Goal: Find specific page/section: Find specific page/section

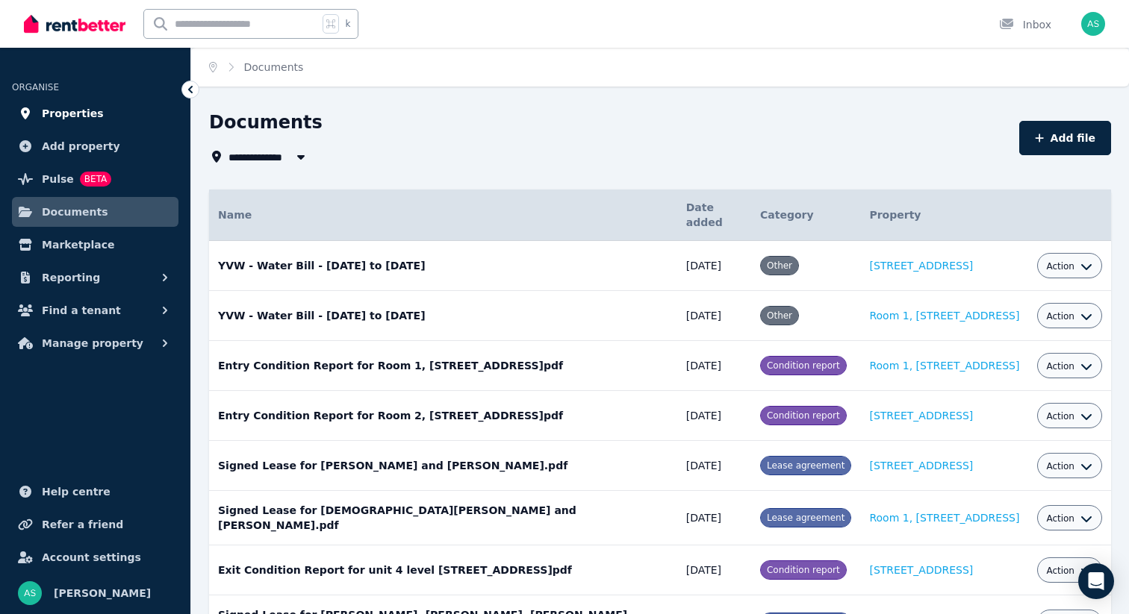
click at [70, 112] on span "Properties" at bounding box center [73, 113] width 62 height 18
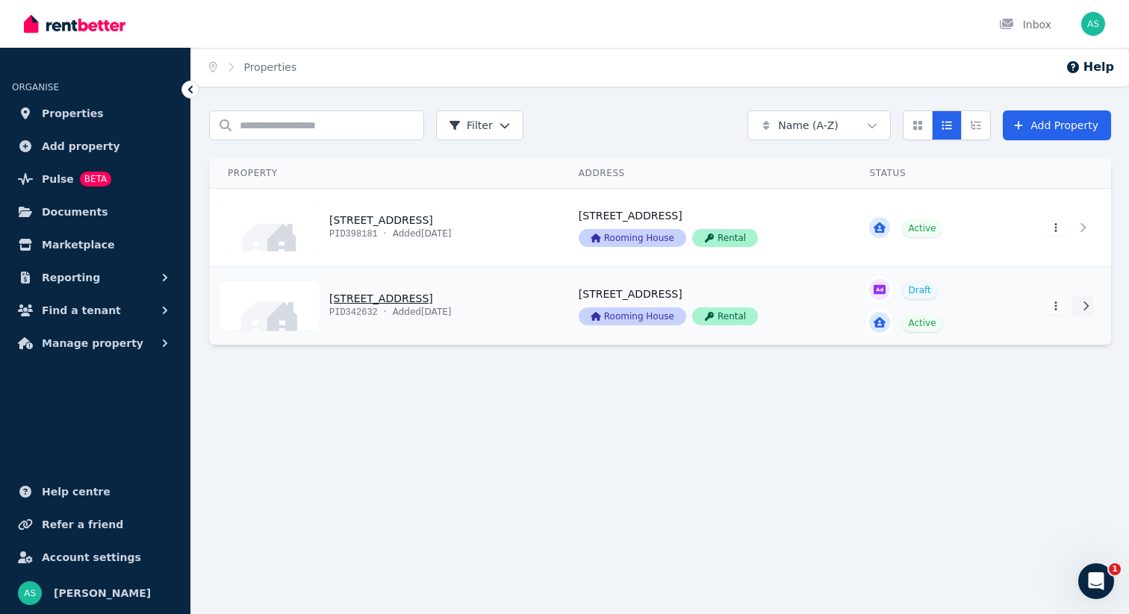
click at [1082, 309] on icon at bounding box center [1085, 306] width 15 height 10
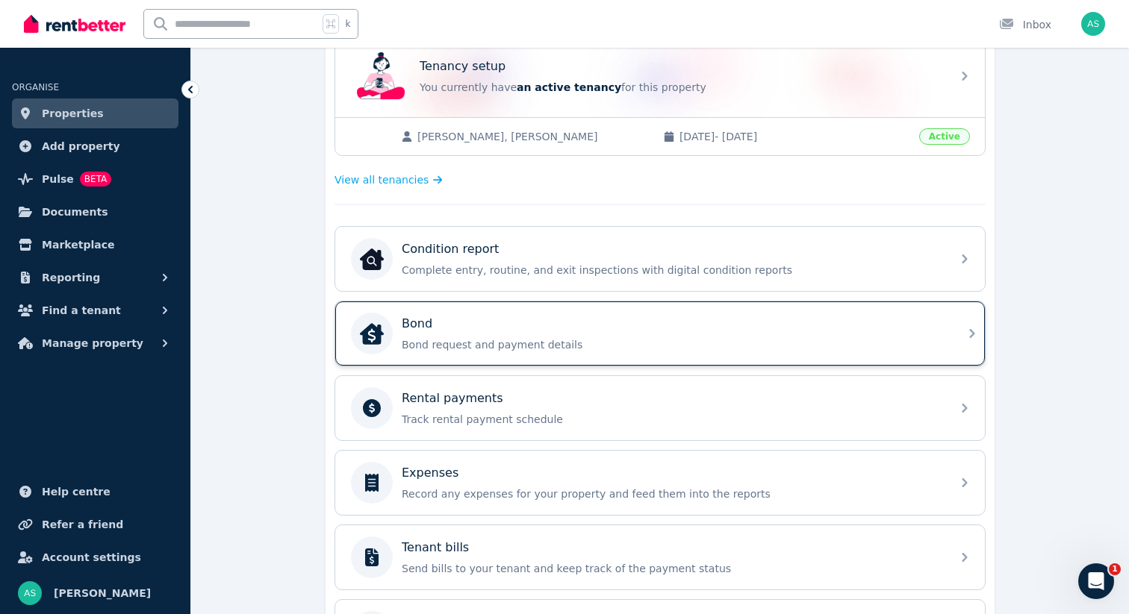
scroll to position [318, 0]
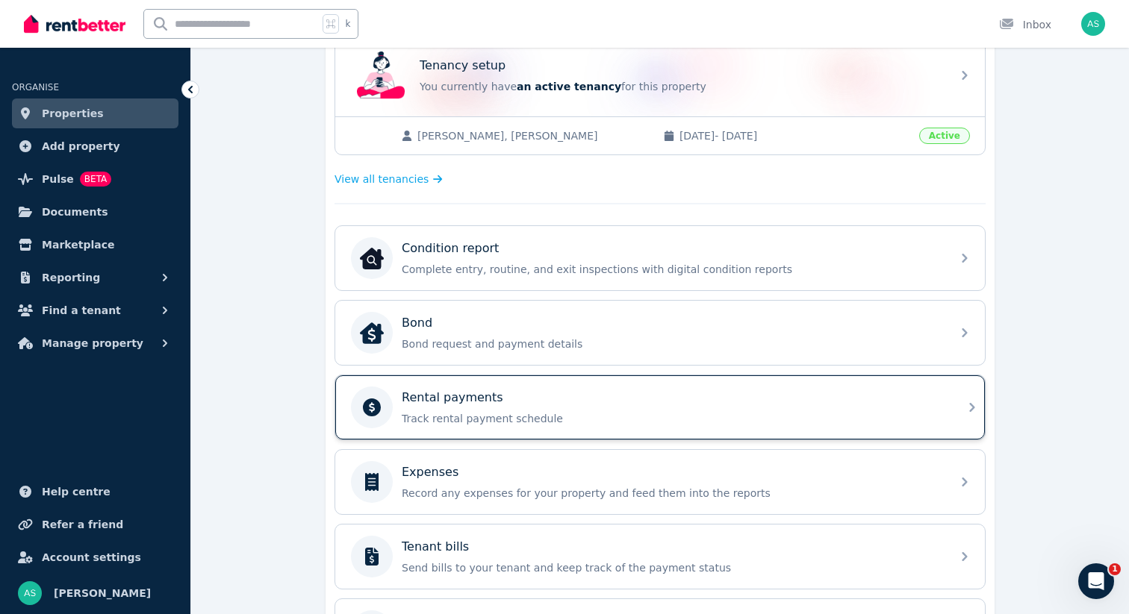
click at [965, 408] on icon at bounding box center [972, 408] width 18 height 18
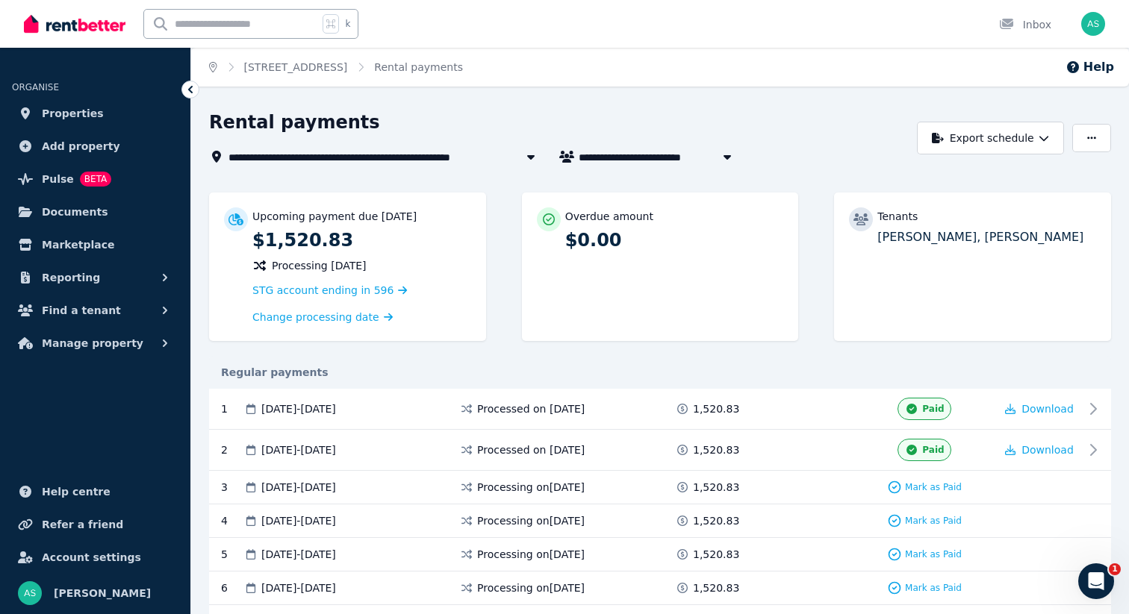
click at [211, 69] on icon "Breadcrumb" at bounding box center [213, 67] width 8 height 10
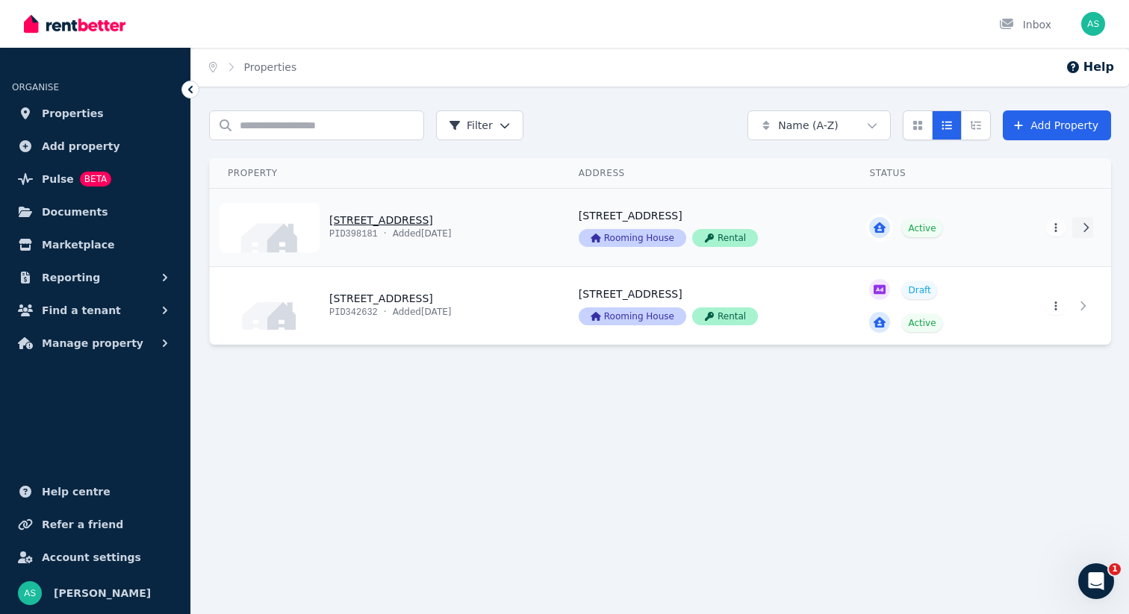
click at [1087, 229] on icon at bounding box center [1085, 227] width 15 height 10
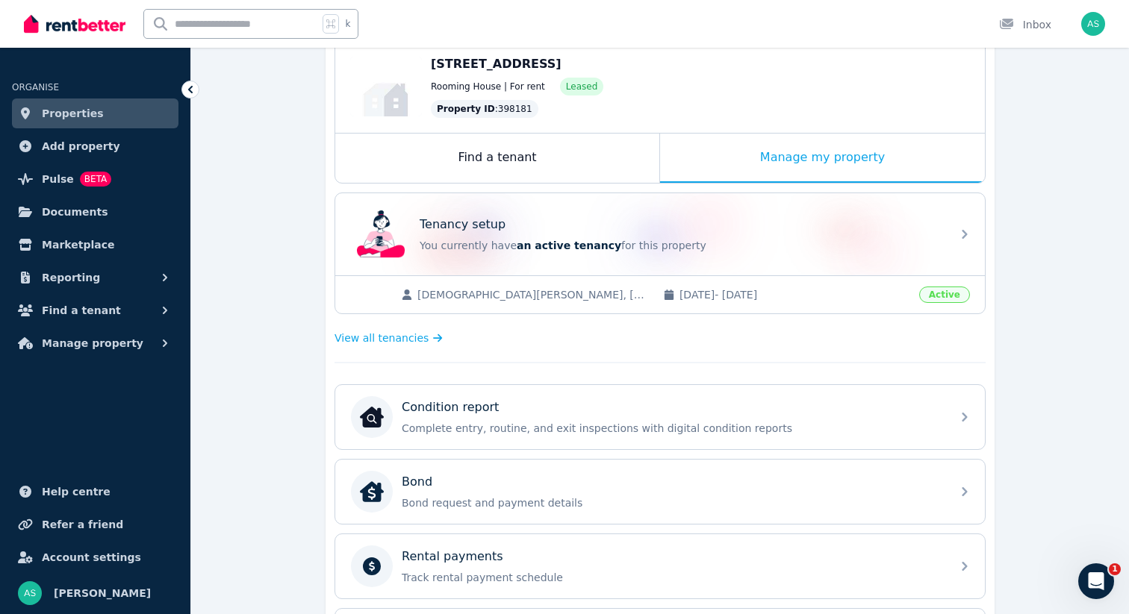
scroll to position [190, 0]
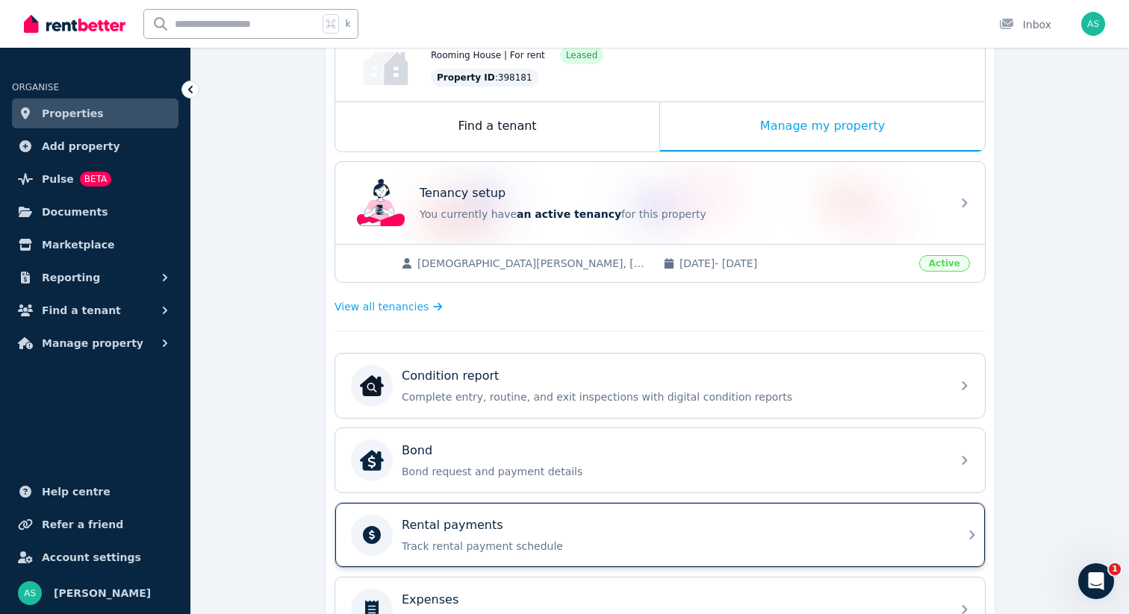
click at [963, 531] on icon at bounding box center [972, 535] width 18 height 18
